Goal: Find specific page/section: Find specific page/section

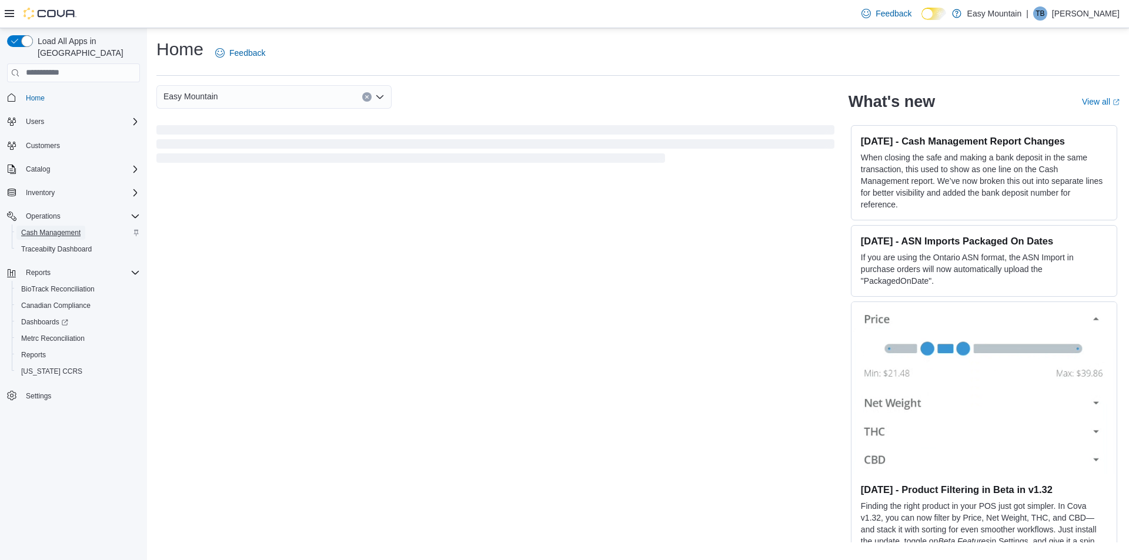
click at [53, 228] on span "Cash Management" at bounding box center [50, 232] width 59 height 9
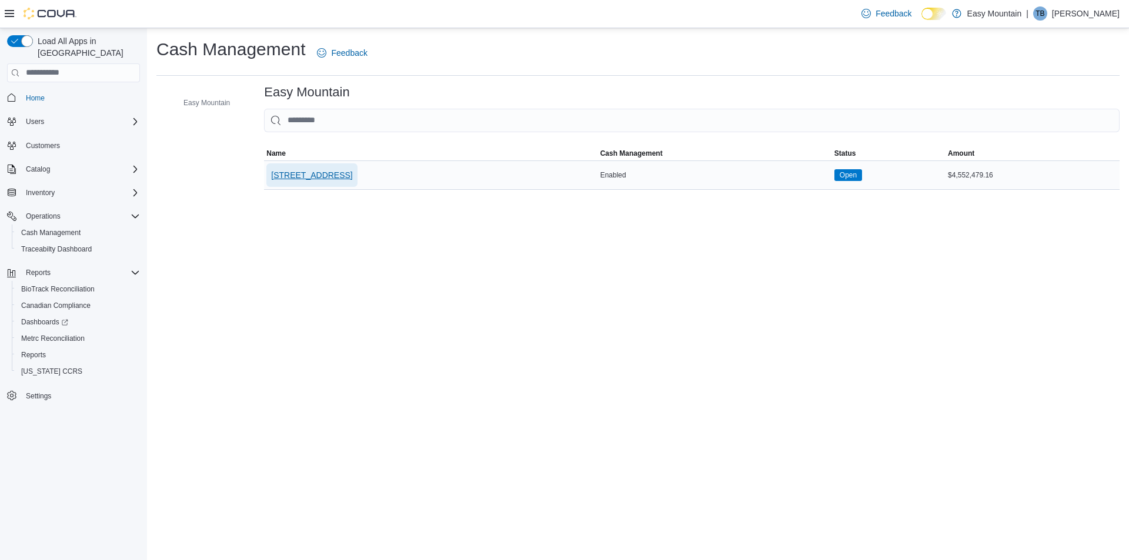
click at [326, 172] on span "7827 W Farm Rd 174 Republic Mo 65738" at bounding box center [311, 175] width 81 height 12
